Goal: Task Accomplishment & Management: Complete application form

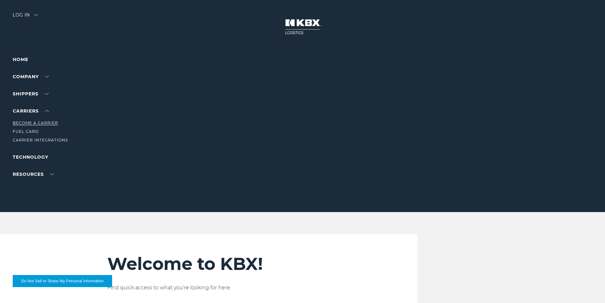
click at [41, 123] on link "Become a Carrier" at bounding box center [35, 122] width 45 height 5
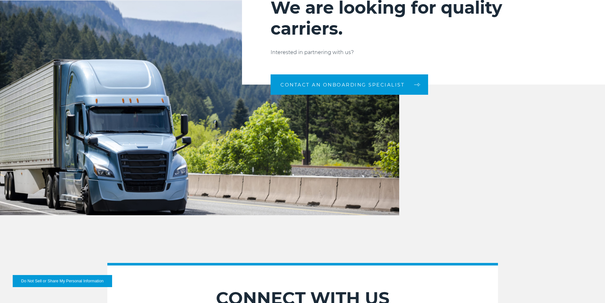
scroll to position [699, 0]
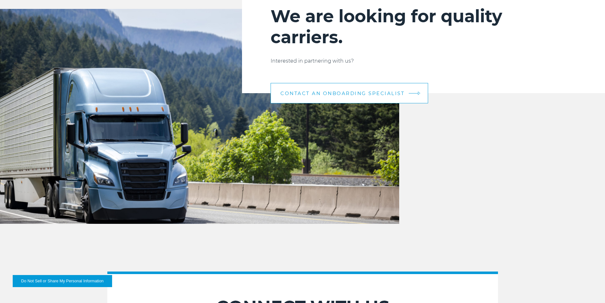
click at [414, 92] on link "CONTACT AN ONBOARDING SPECIALIST" at bounding box center [350, 93] width 158 height 20
click at [390, 96] on link "CONTACT AN ONBOARDING SPECIALIST" at bounding box center [350, 93] width 158 height 20
click at [390, 92] on span "CONTACT AN ONBOARDING SPECIALIST" at bounding box center [343, 93] width 124 height 5
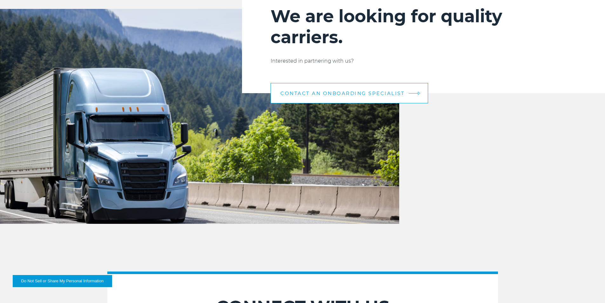
click at [390, 93] on span "CONTACT AN ONBOARDING SPECIALIST" at bounding box center [343, 93] width 124 height 5
click at [390, 92] on span "CONTACT AN ONBOARDING SPECIALIST" at bounding box center [343, 93] width 124 height 5
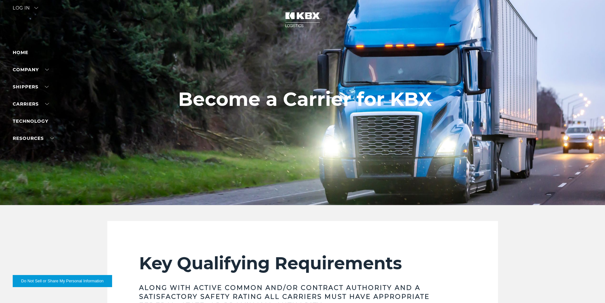
scroll to position [0, 0]
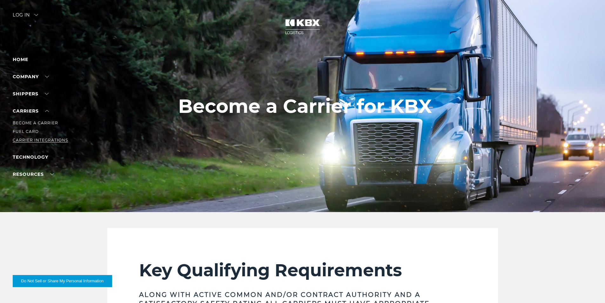
click at [51, 138] on li "Carrier Integrations" at bounding box center [40, 140] width 55 height 7
click at [51, 138] on link "Carrier Integrations" at bounding box center [40, 140] width 55 height 5
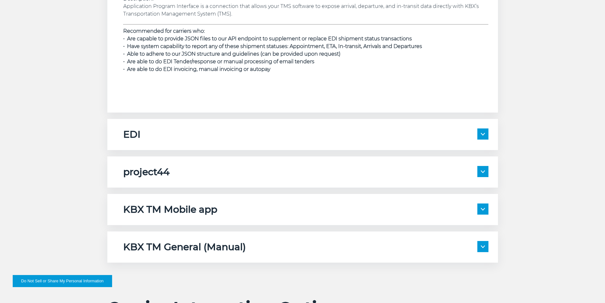
scroll to position [985, 0]
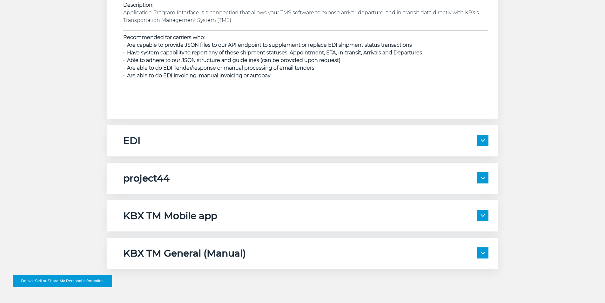
click at [483, 136] on span at bounding box center [483, 140] width 11 height 11
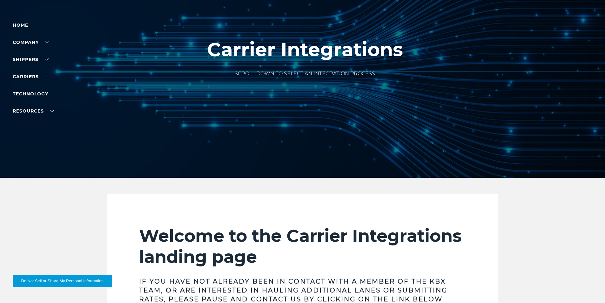
scroll to position [0, 0]
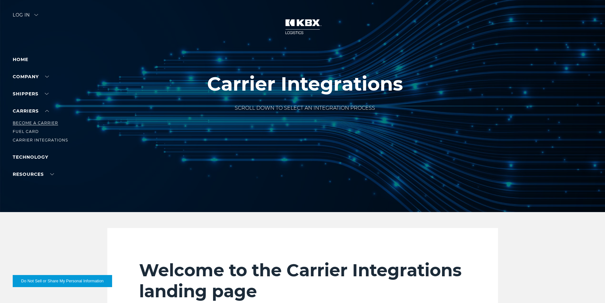
click at [51, 124] on link "Become a Carrier" at bounding box center [35, 122] width 45 height 5
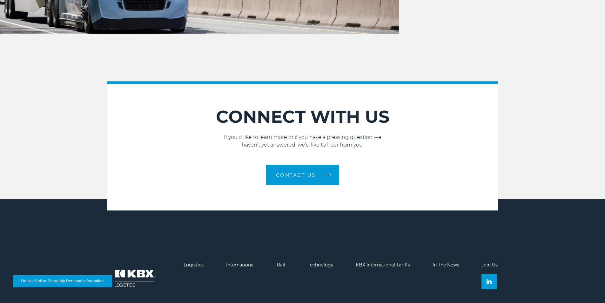
scroll to position [924, 0]
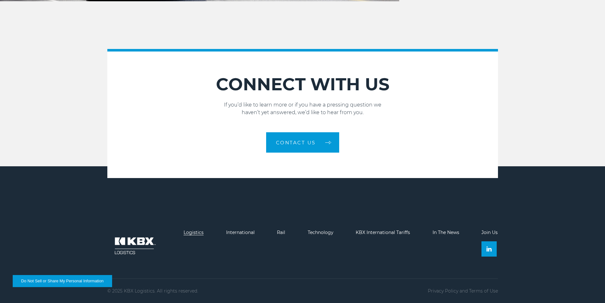
click at [198, 231] on link "Logistics" at bounding box center [194, 232] width 20 height 6
